Goal: Find specific page/section: Find specific page/section

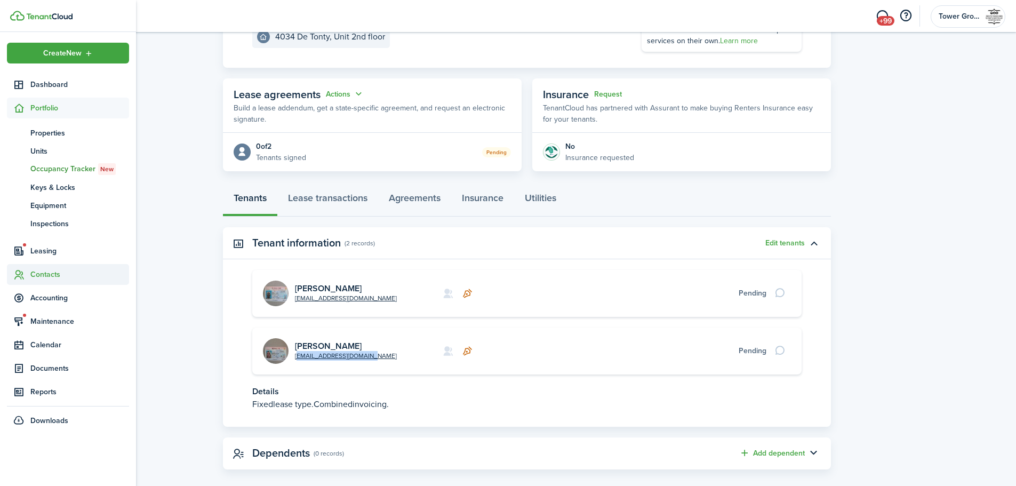
click at [43, 272] on span "Contacts" at bounding box center [79, 274] width 99 height 11
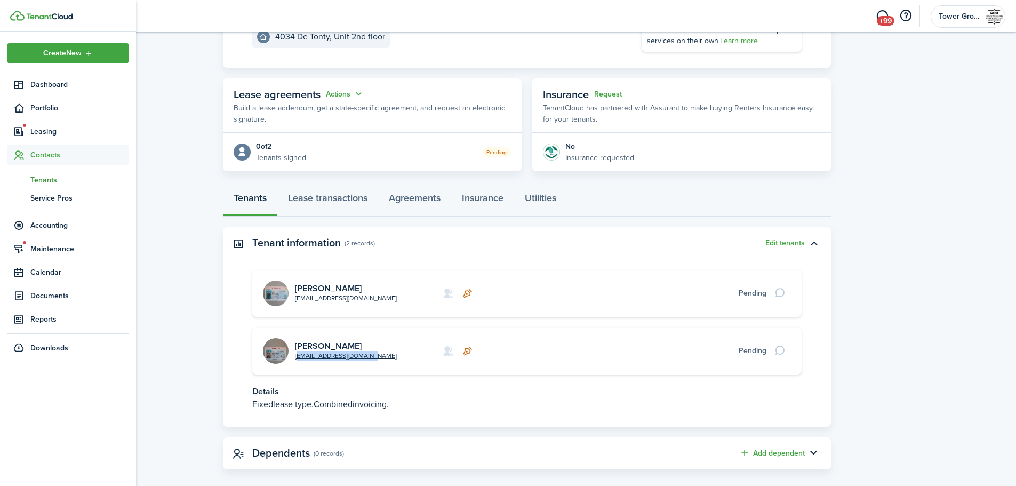
click at [50, 180] on span "Tenants" at bounding box center [79, 179] width 99 height 11
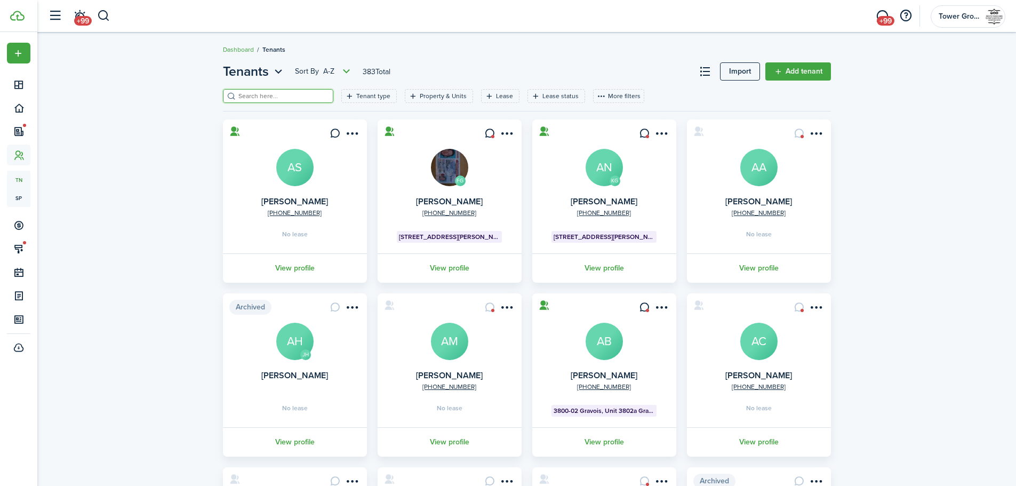
click at [297, 94] on input "search" at bounding box center [283, 96] width 94 height 10
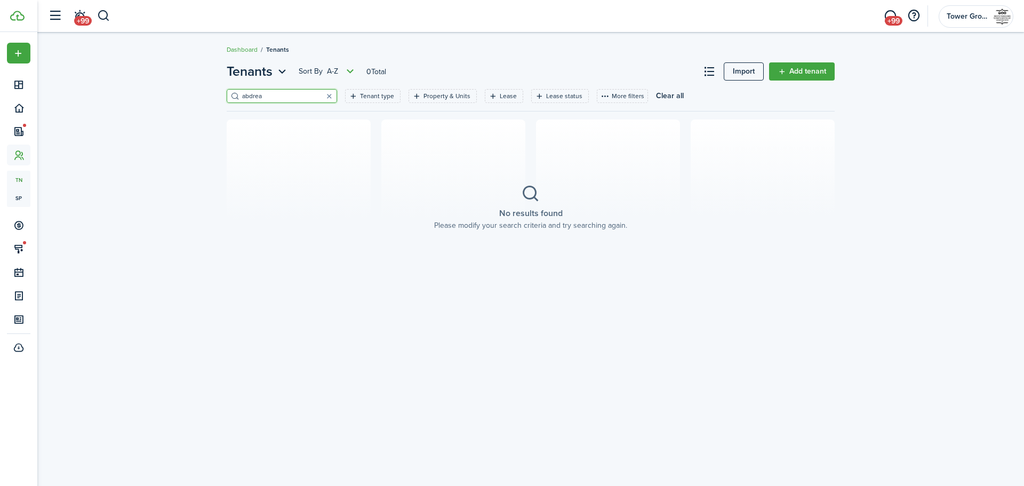
click at [294, 99] on input "abdrea" at bounding box center [287, 96] width 94 height 10
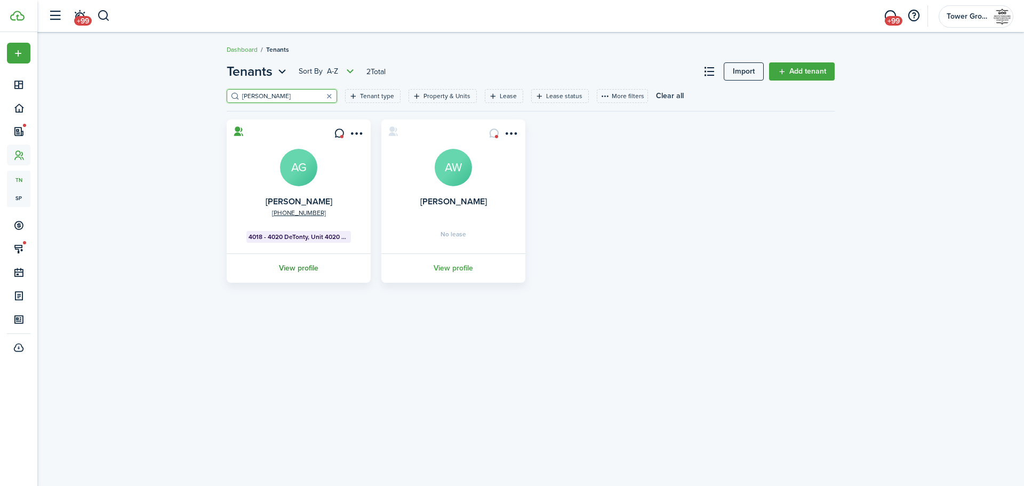
type input "[PERSON_NAME]"
click at [302, 269] on link "View profile" at bounding box center [298, 267] width 147 height 29
